Goal: Task Accomplishment & Management: Use online tool/utility

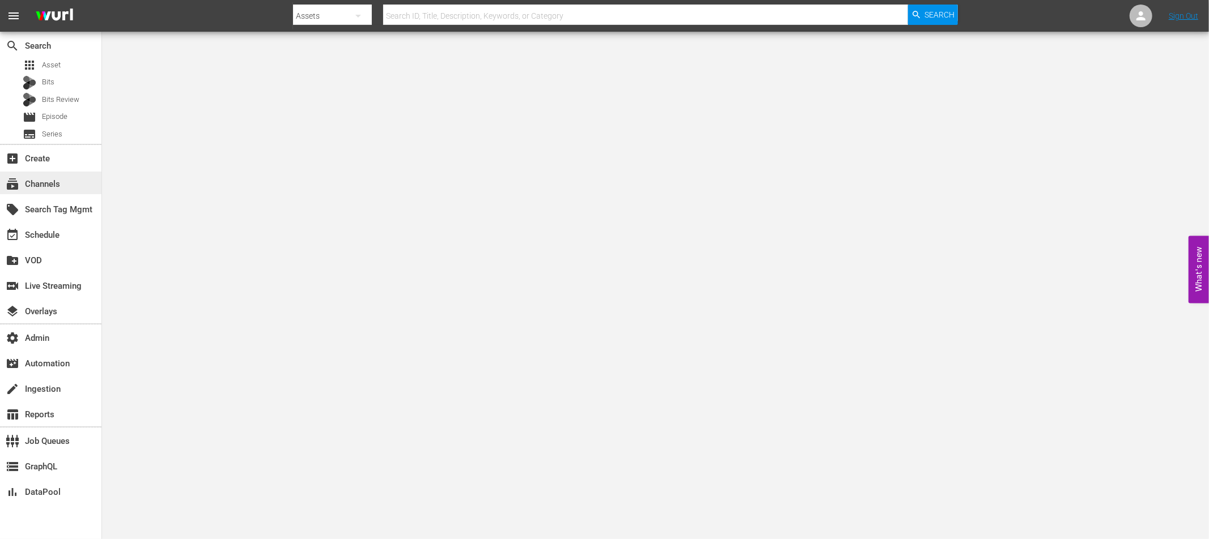
click at [47, 181] on div "subscriptions Channels" at bounding box center [31, 182] width 63 height 10
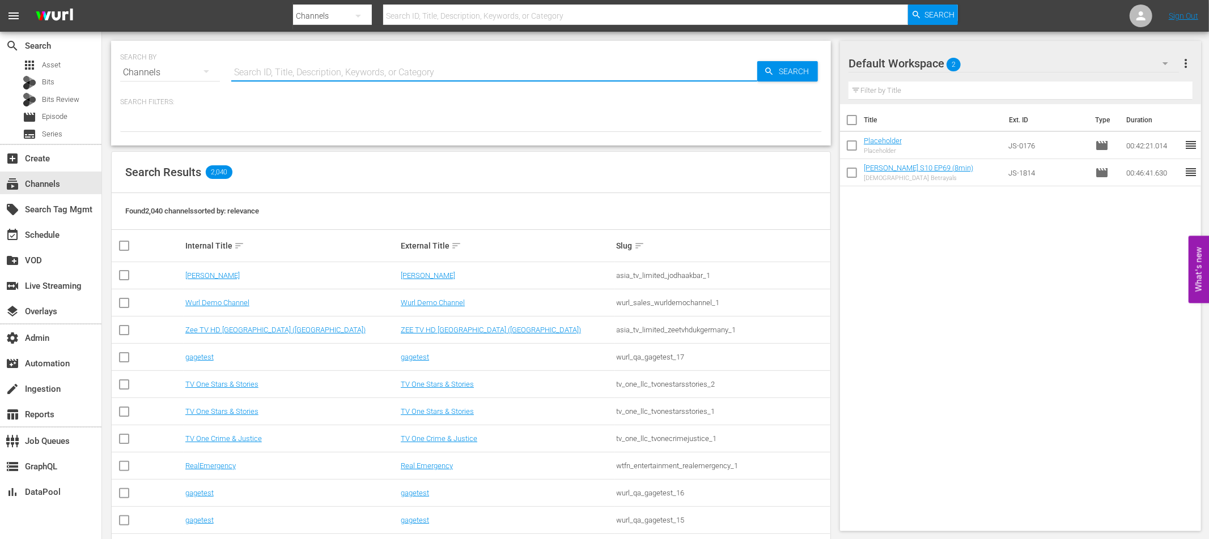
click at [295, 72] on input "text" at bounding box center [494, 72] width 526 height 27
type input "fifa"
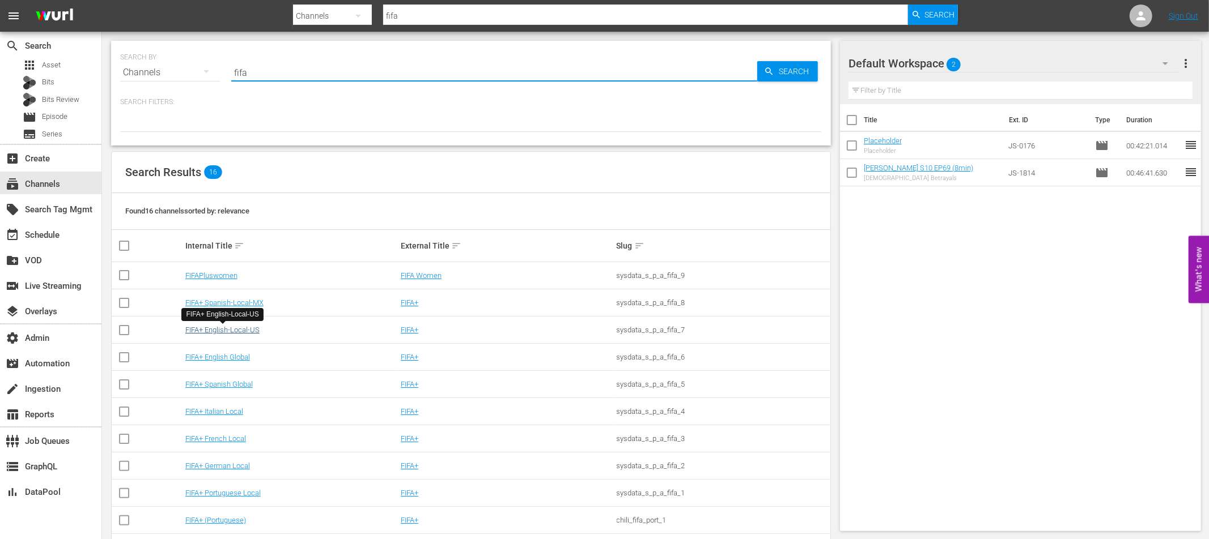
type input "fifa"
click at [251, 332] on link "FIFA+ English-Local-US" at bounding box center [222, 330] width 74 height 8
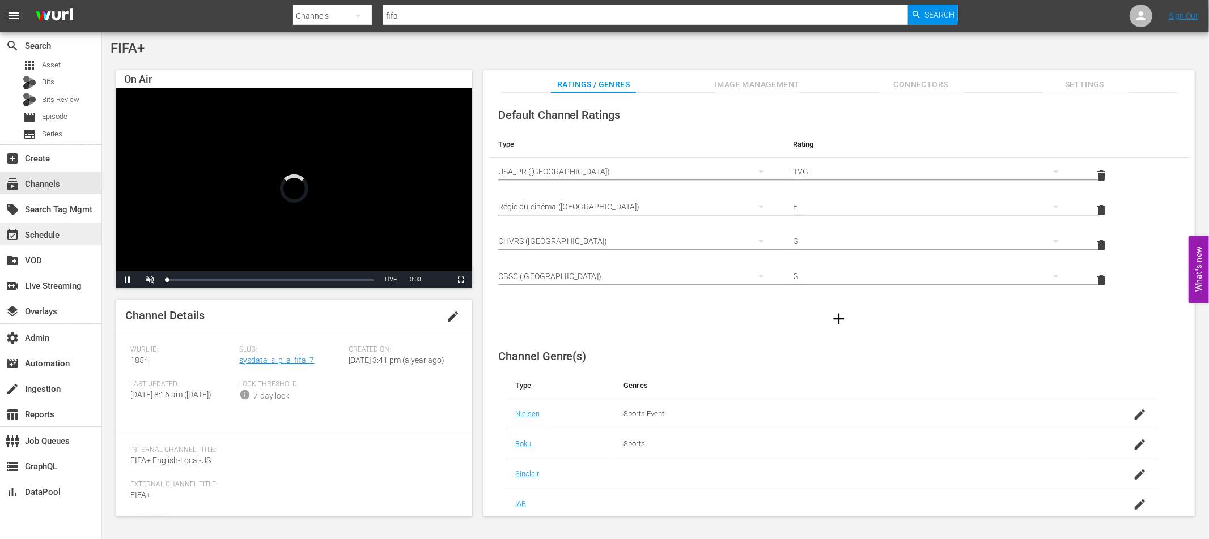
click at [62, 236] on div "event_available Schedule" at bounding box center [31, 233] width 63 height 10
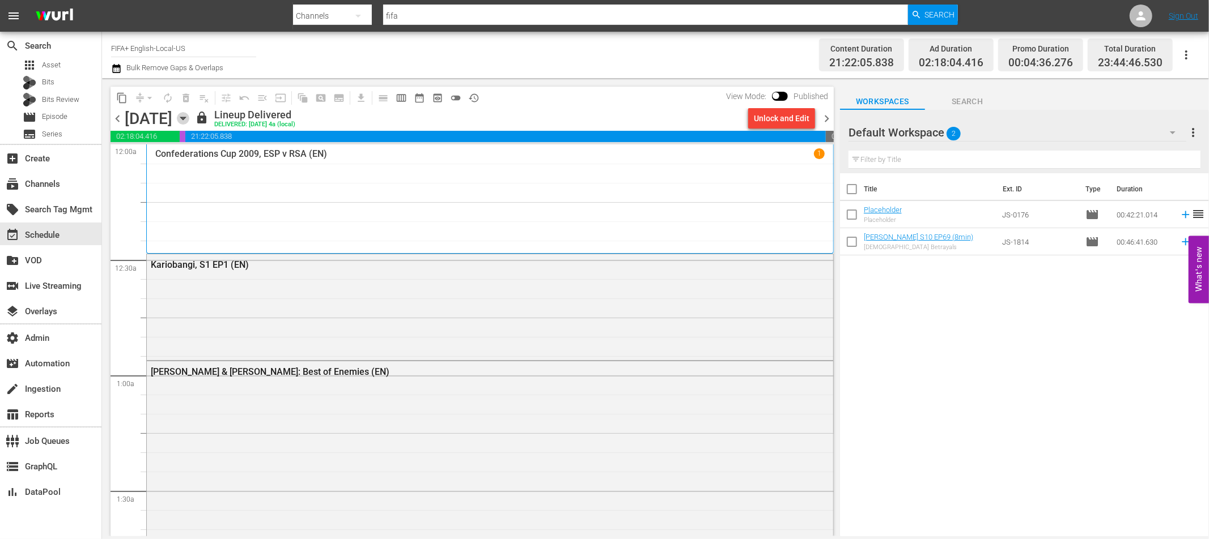
click at [185, 117] on icon "button" at bounding box center [182, 118] width 5 height 3
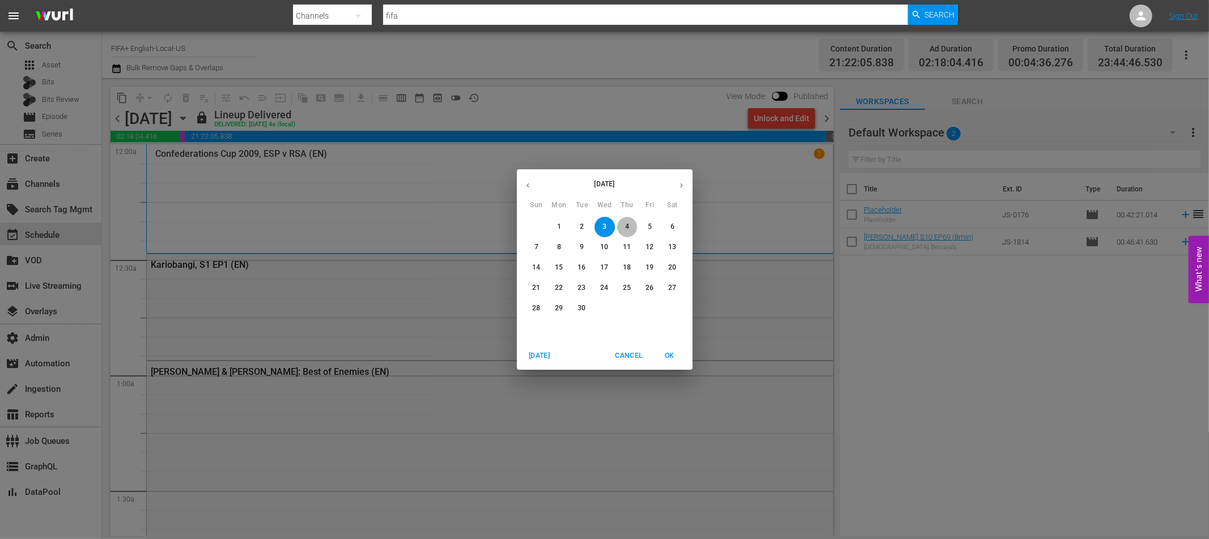
click at [628, 225] on p "4" at bounding box center [627, 227] width 4 height 10
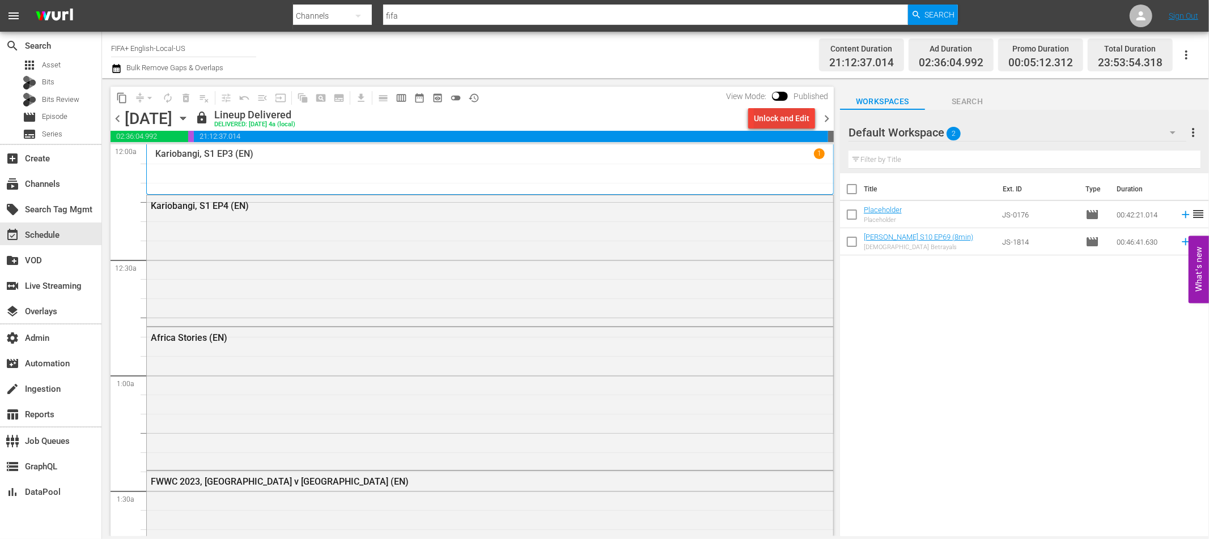
click at [770, 122] on div "Unlock and Edit" at bounding box center [782, 118] width 56 height 20
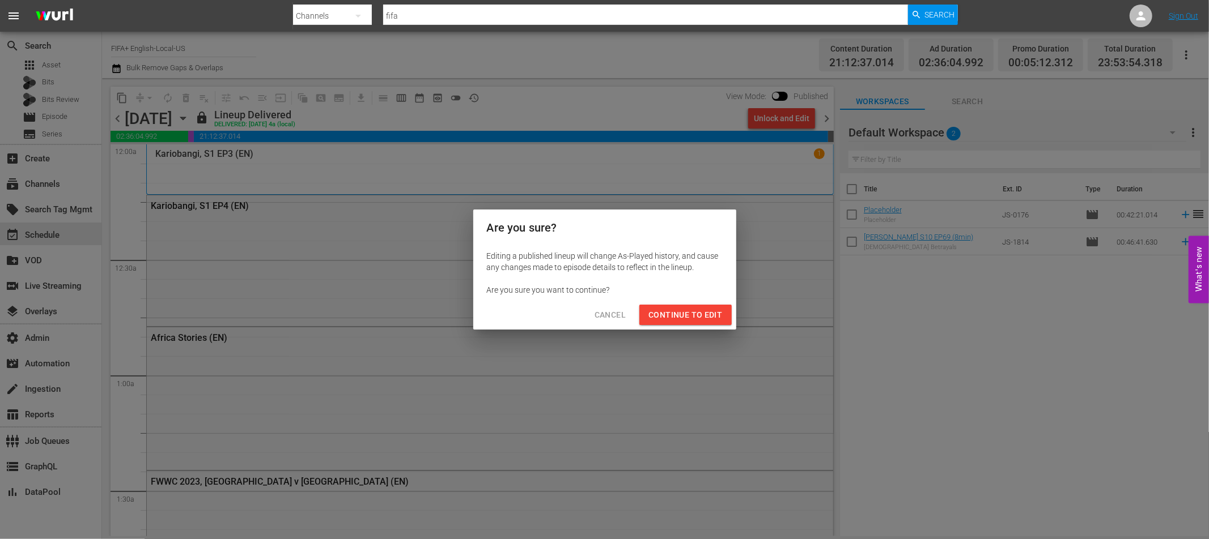
click at [665, 320] on span "Continue to Edit" at bounding box center [685, 315] width 74 height 14
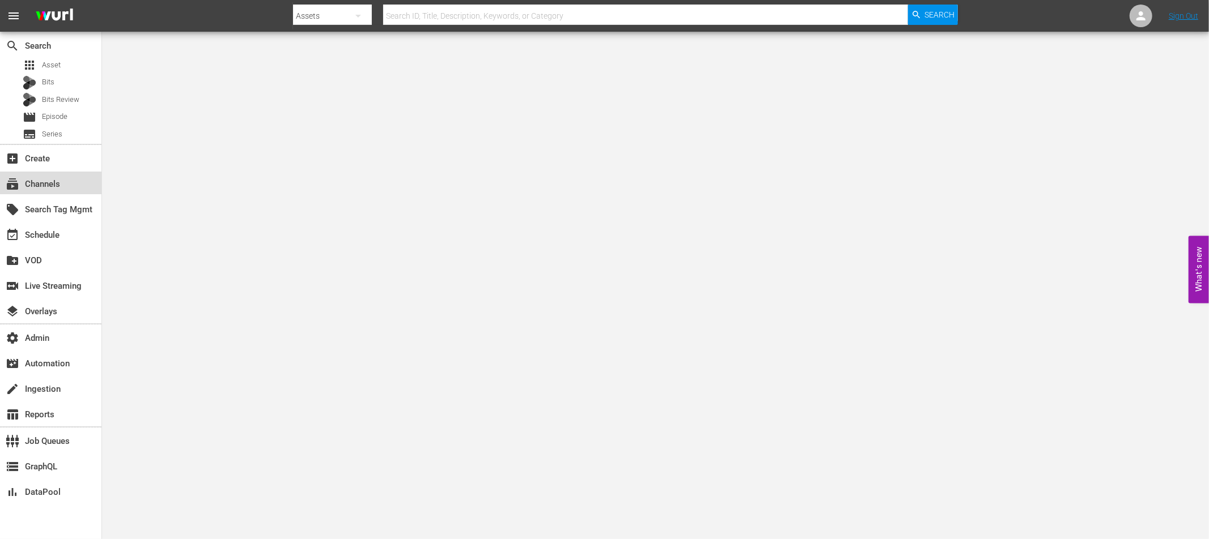
click at [46, 188] on div "subscriptions Channels" at bounding box center [31, 182] width 63 height 10
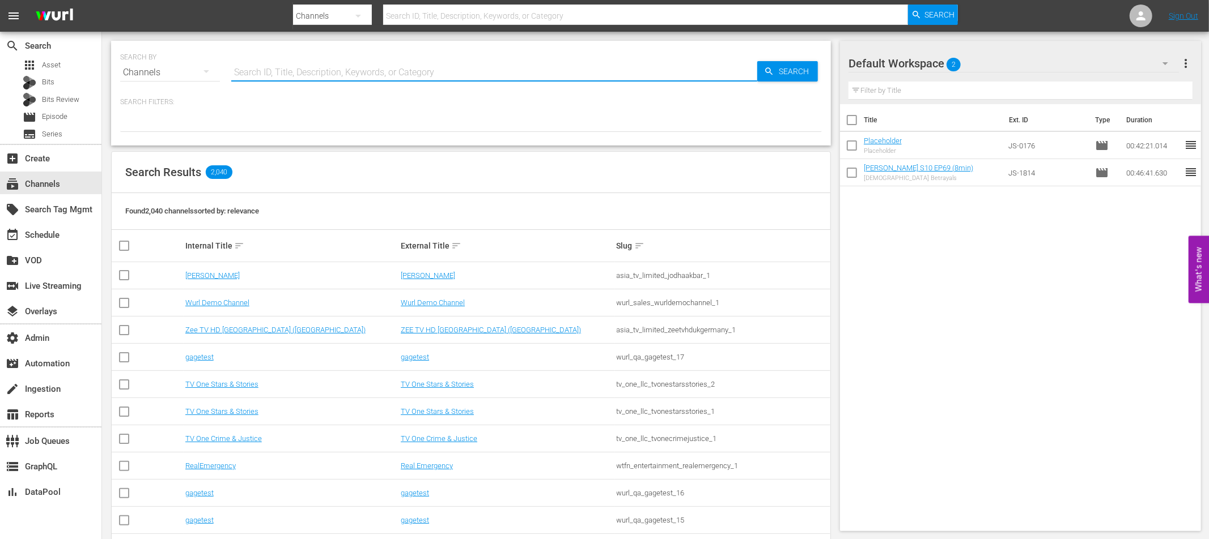
click at [299, 74] on input "text" at bounding box center [494, 72] width 526 height 27
type input "fifa"
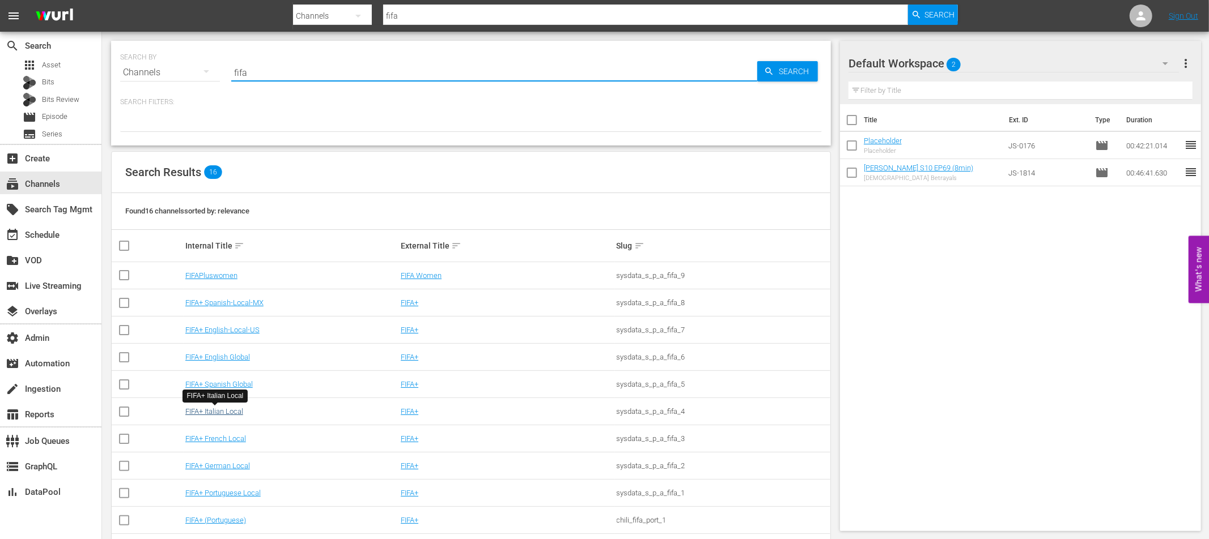
type input "fifa"
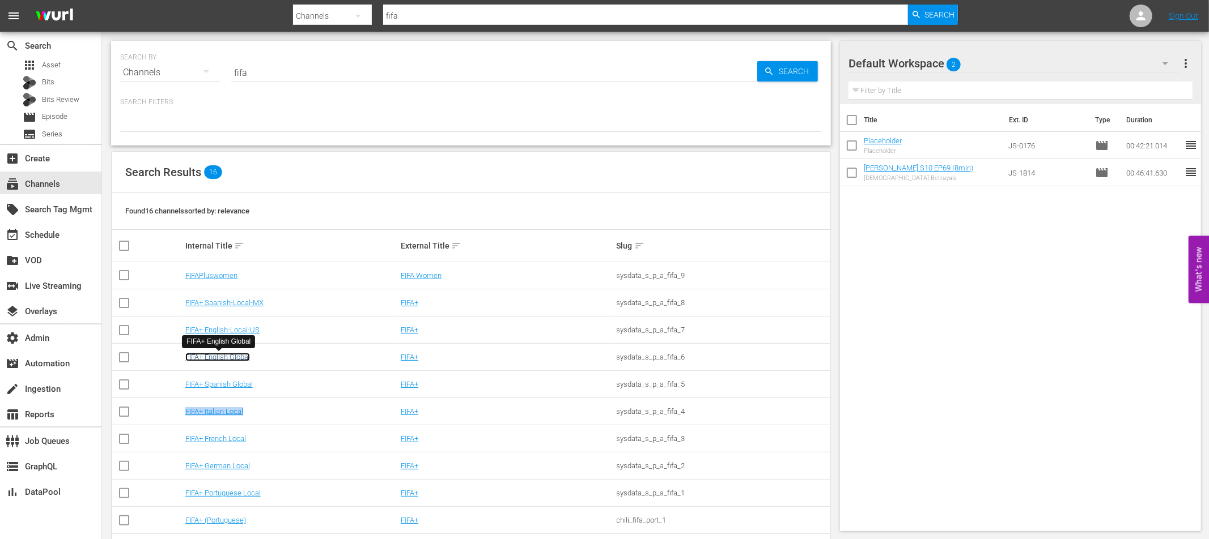
click at [238, 357] on link "FIFA+ English Global" at bounding box center [217, 357] width 65 height 8
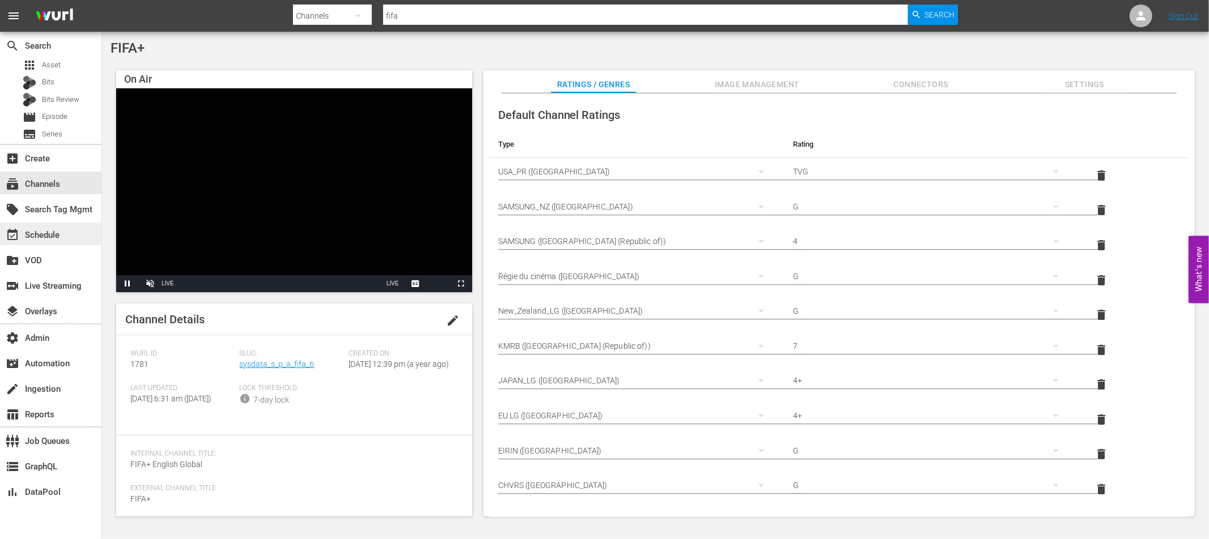
click at [41, 239] on div "event_available Schedule" at bounding box center [31, 233] width 63 height 10
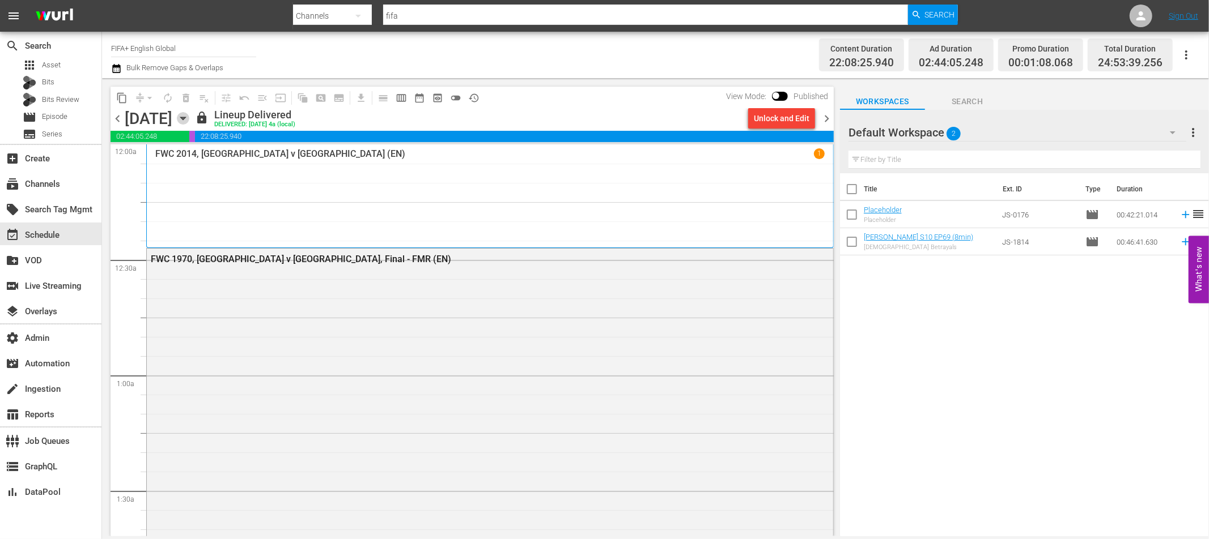
click at [185, 117] on icon "button" at bounding box center [182, 118] width 5 height 3
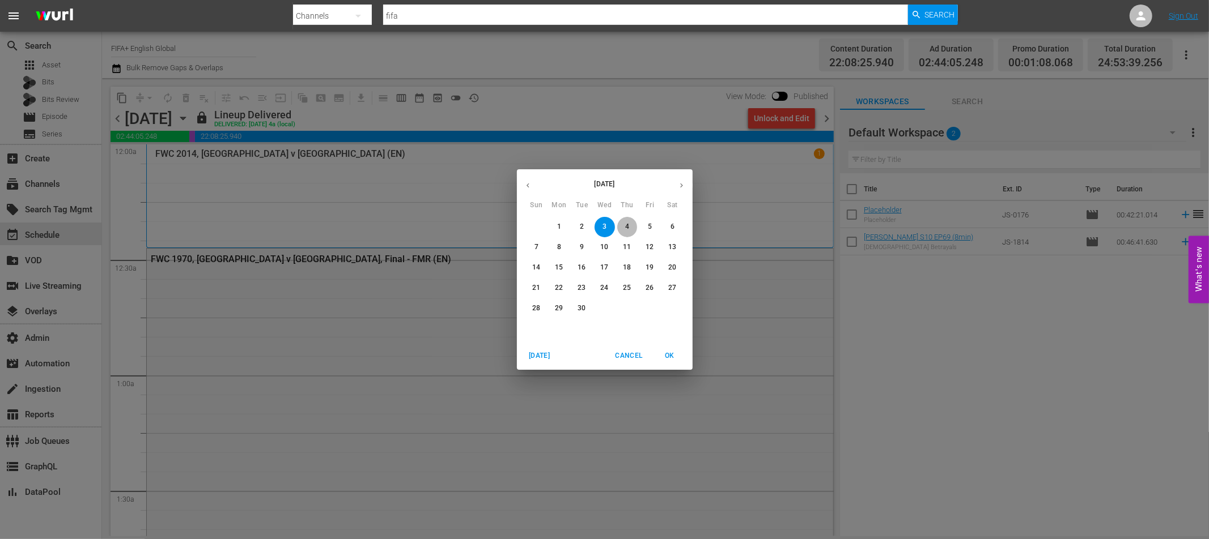
drag, startPoint x: 624, startPoint y: 227, endPoint x: 669, endPoint y: 192, distance: 57.3
click at [624, 227] on span "4" at bounding box center [627, 227] width 20 height 10
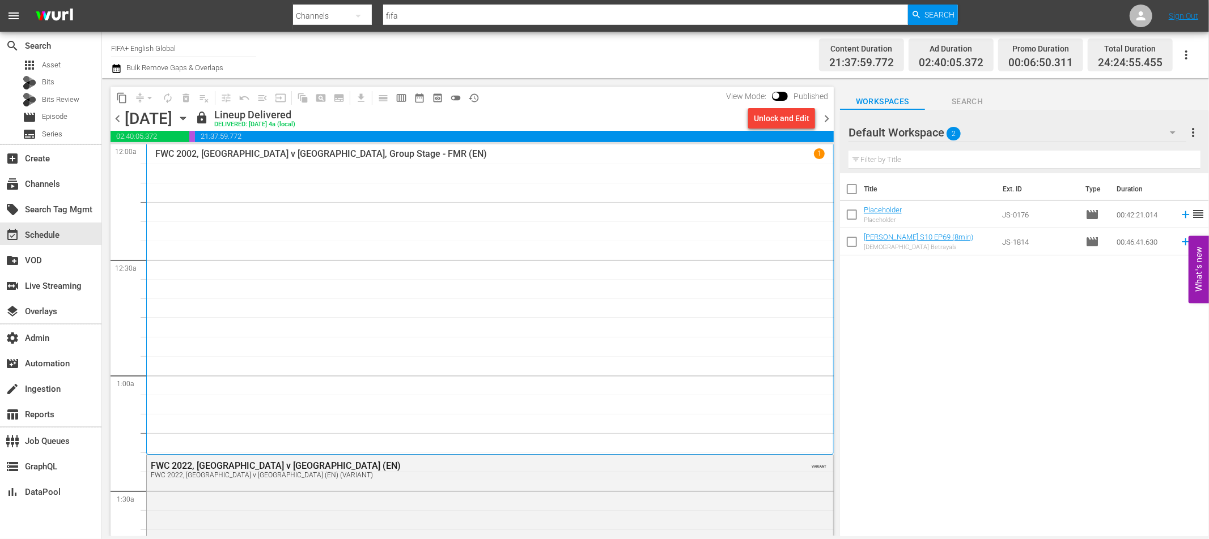
click at [772, 124] on div "Unlock and Edit" at bounding box center [782, 118] width 56 height 20
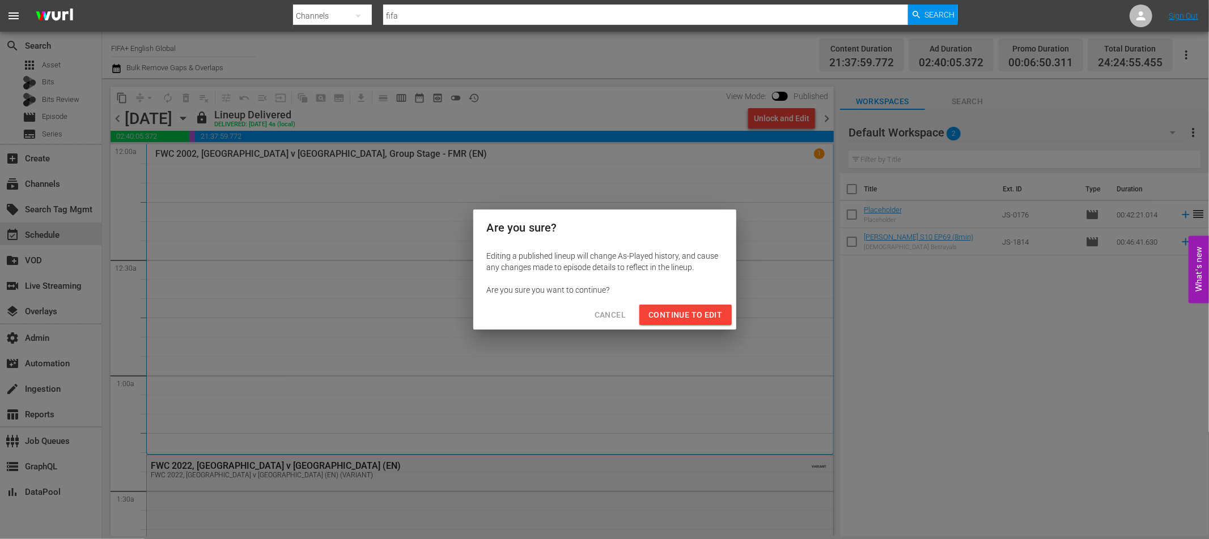
click at [692, 321] on span "Continue to Edit" at bounding box center [685, 315] width 74 height 14
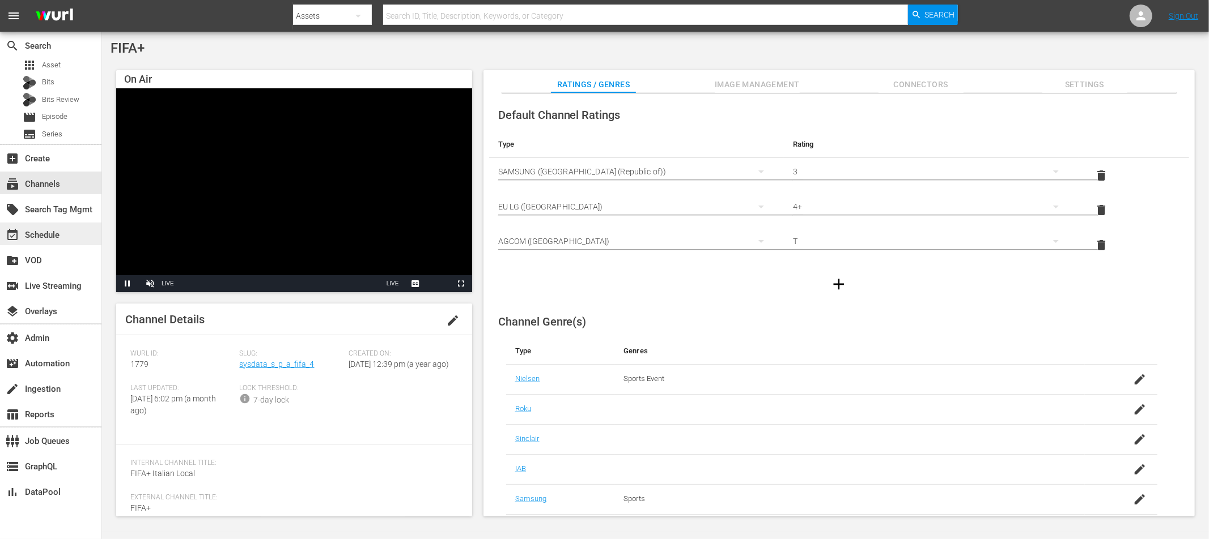
click at [50, 230] on div "event_available Schedule" at bounding box center [31, 233] width 63 height 10
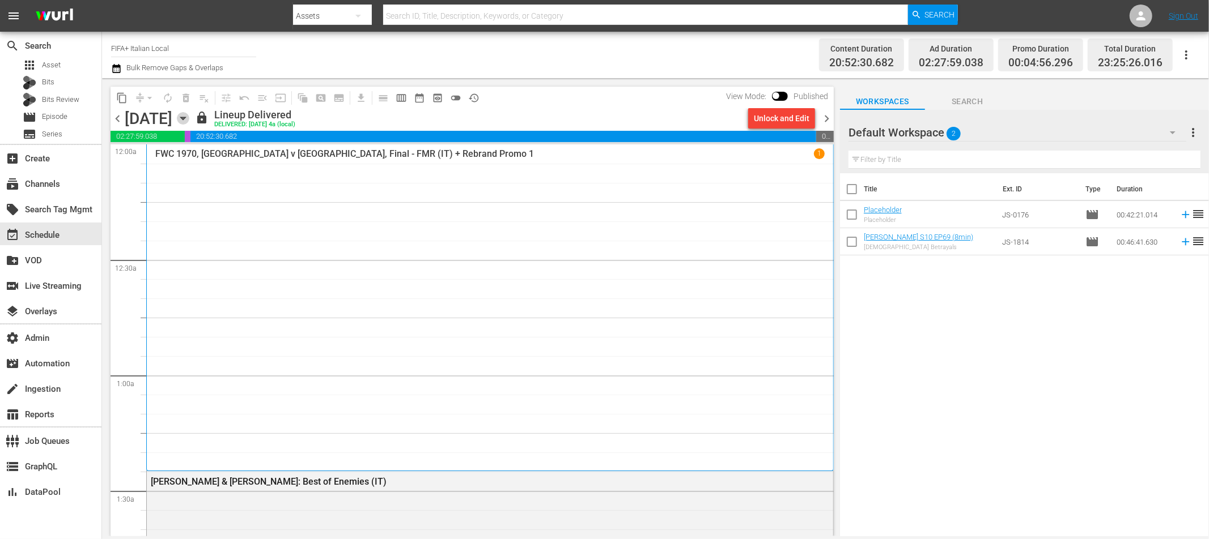
click at [185, 118] on icon "button" at bounding box center [182, 118] width 5 height 3
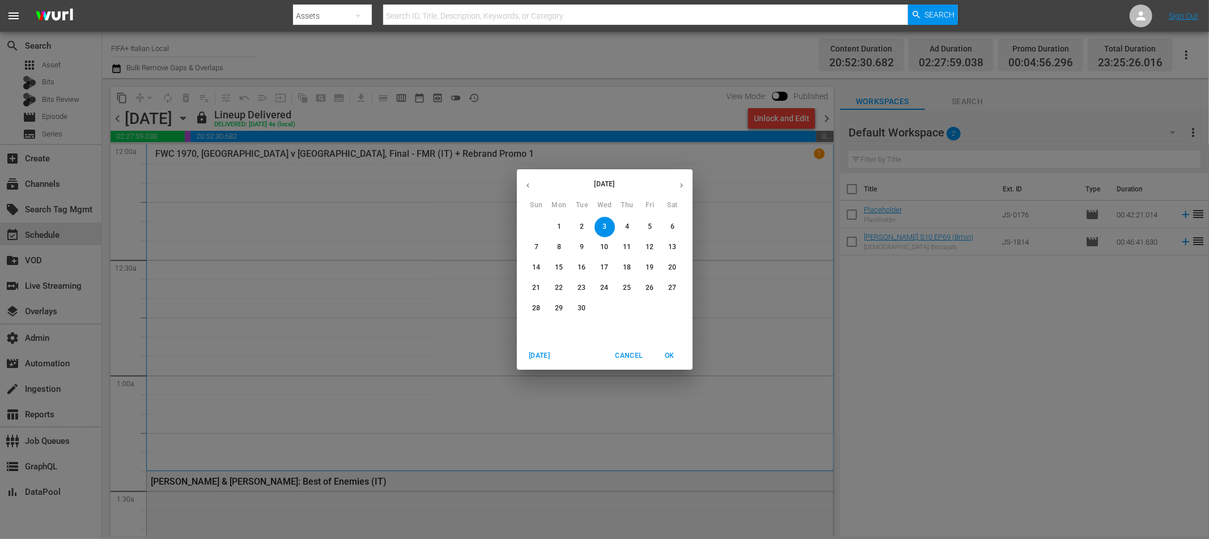
click at [624, 226] on span "4" at bounding box center [627, 227] width 20 height 10
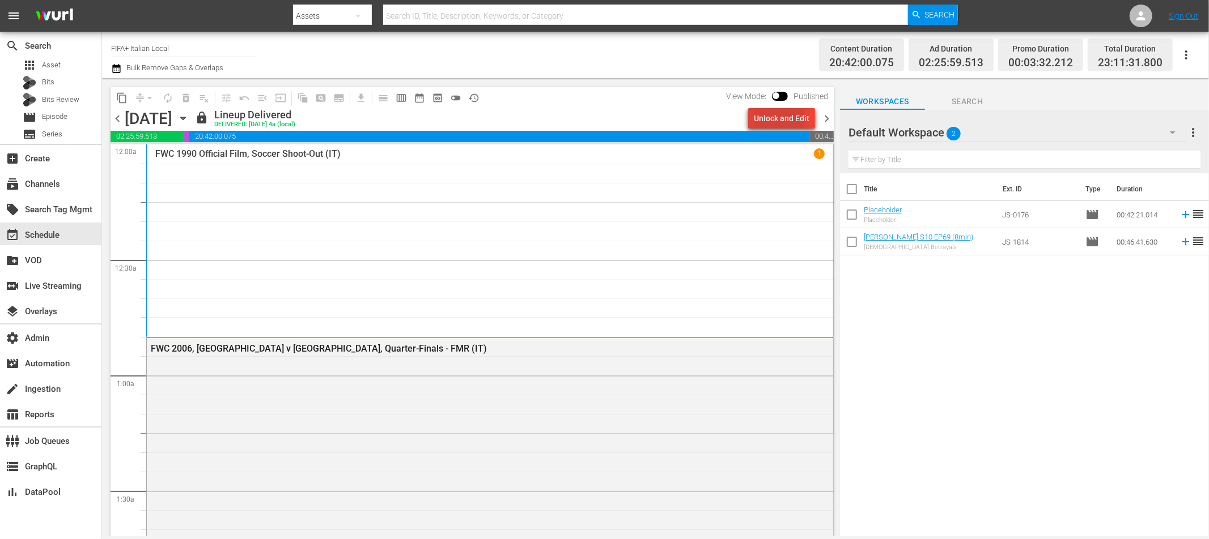
click at [770, 120] on div "Unlock and Edit" at bounding box center [782, 118] width 56 height 20
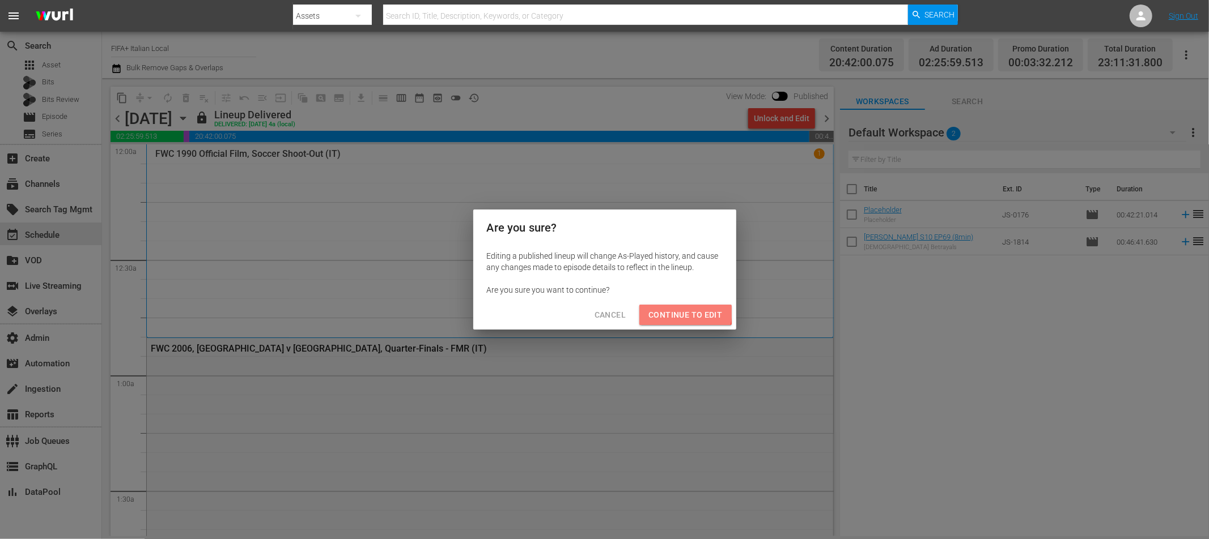
drag, startPoint x: 665, startPoint y: 310, endPoint x: 717, endPoint y: 274, distance: 63.0
click at [665, 310] on span "Continue to Edit" at bounding box center [685, 315] width 74 height 14
